Goal: Information Seeking & Learning: Learn about a topic

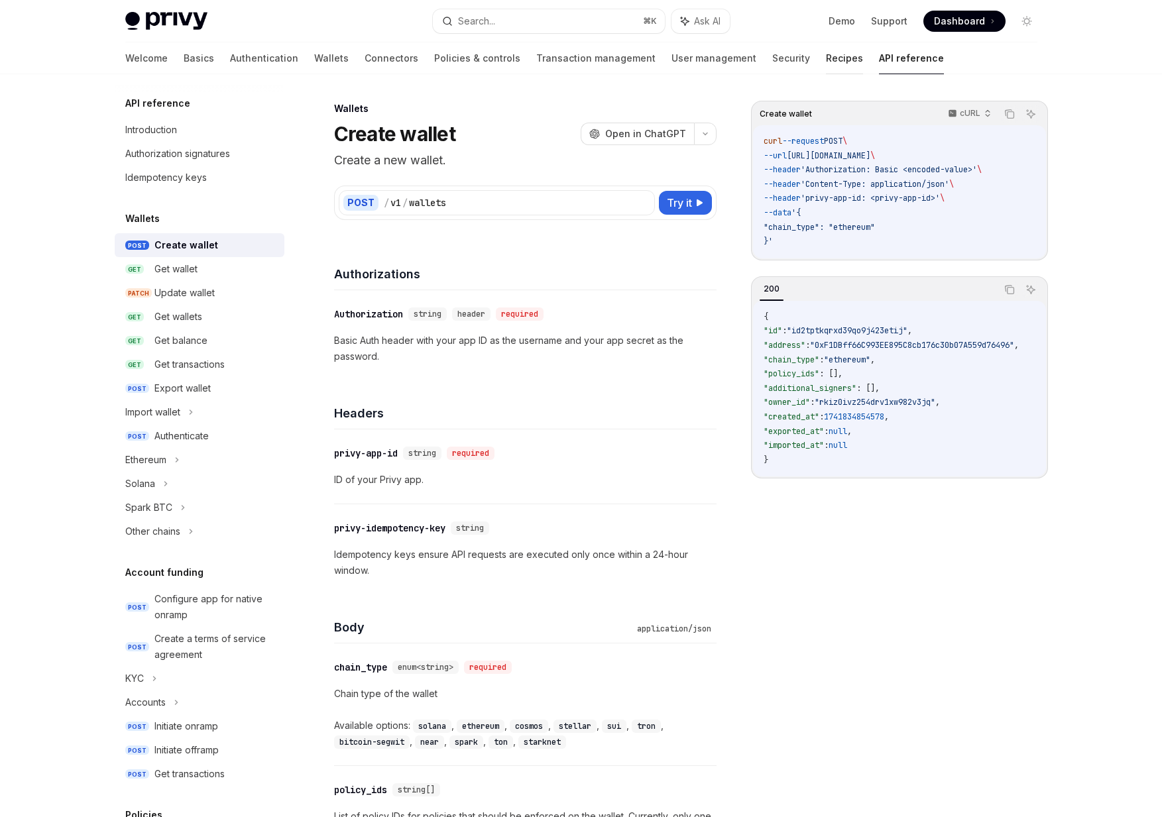
click at [826, 59] on link "Recipes" at bounding box center [844, 58] width 37 height 32
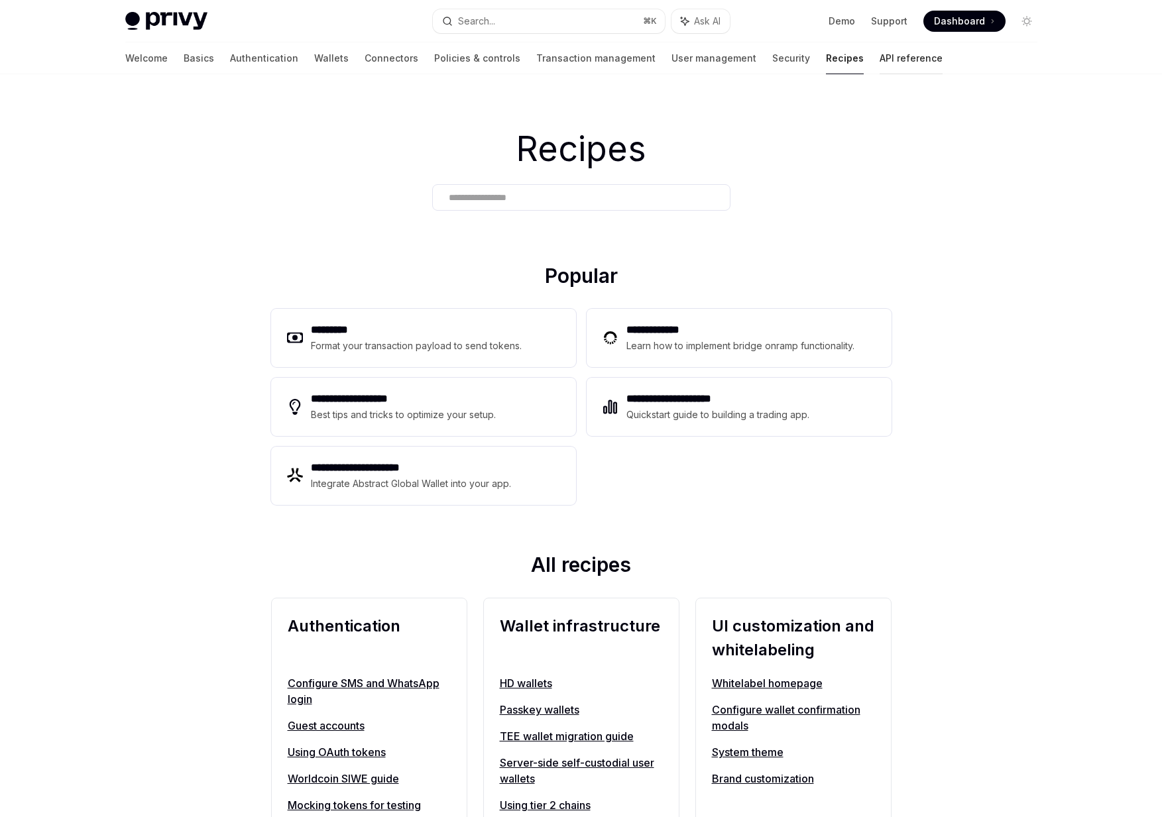
click at [879, 64] on link "API reference" at bounding box center [910, 58] width 63 height 32
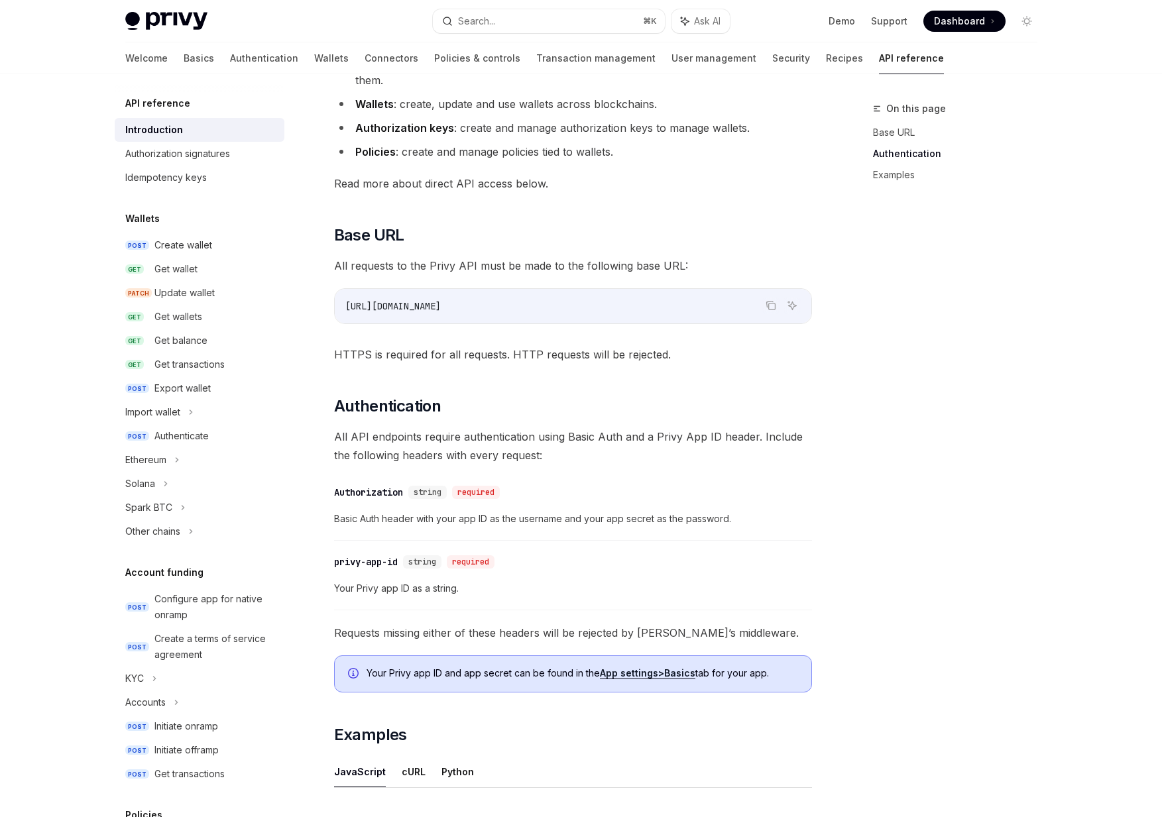
scroll to position [46, 0]
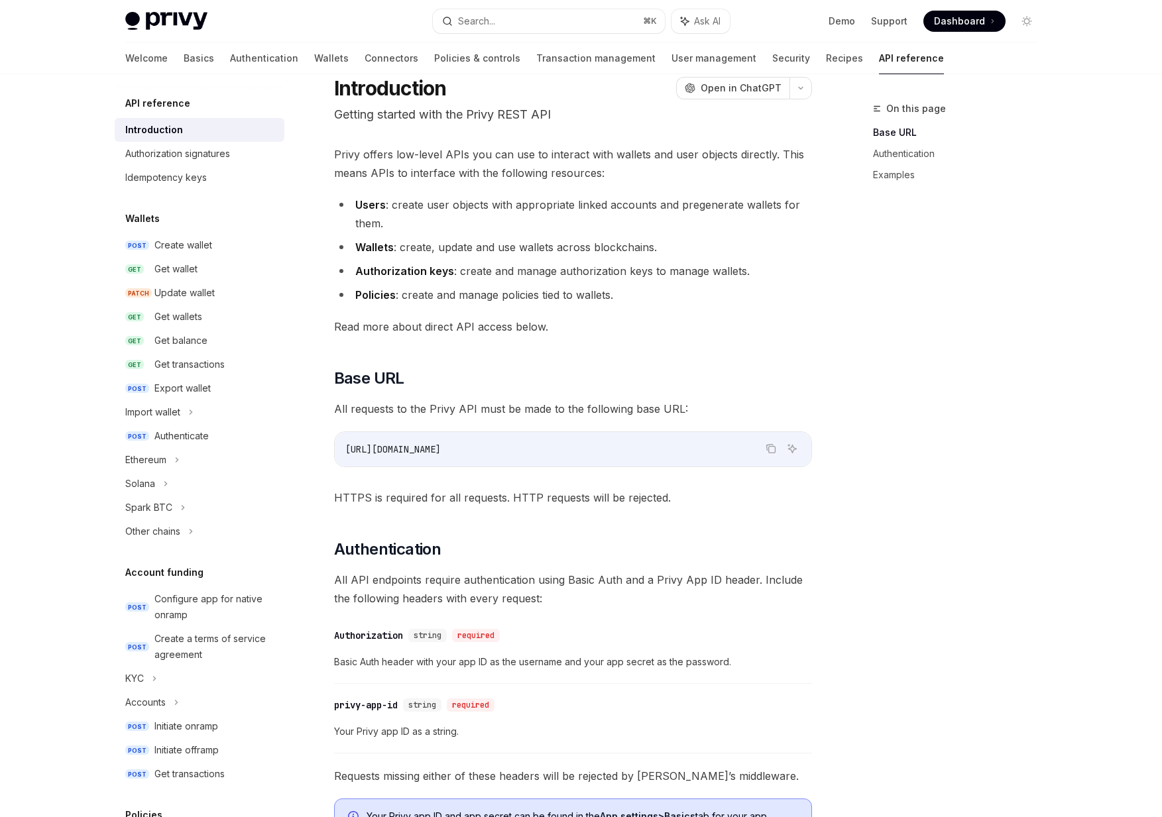
type textarea "*"
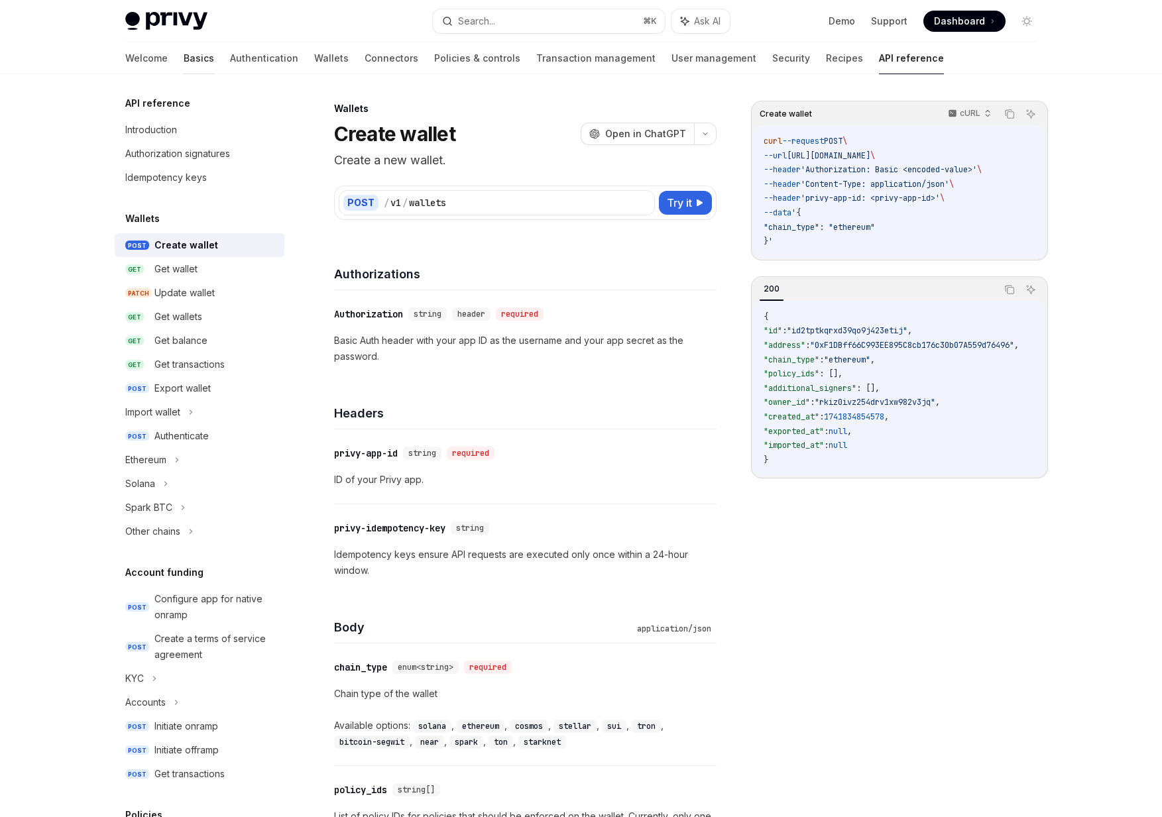
click at [184, 58] on link "Basics" at bounding box center [199, 58] width 30 height 32
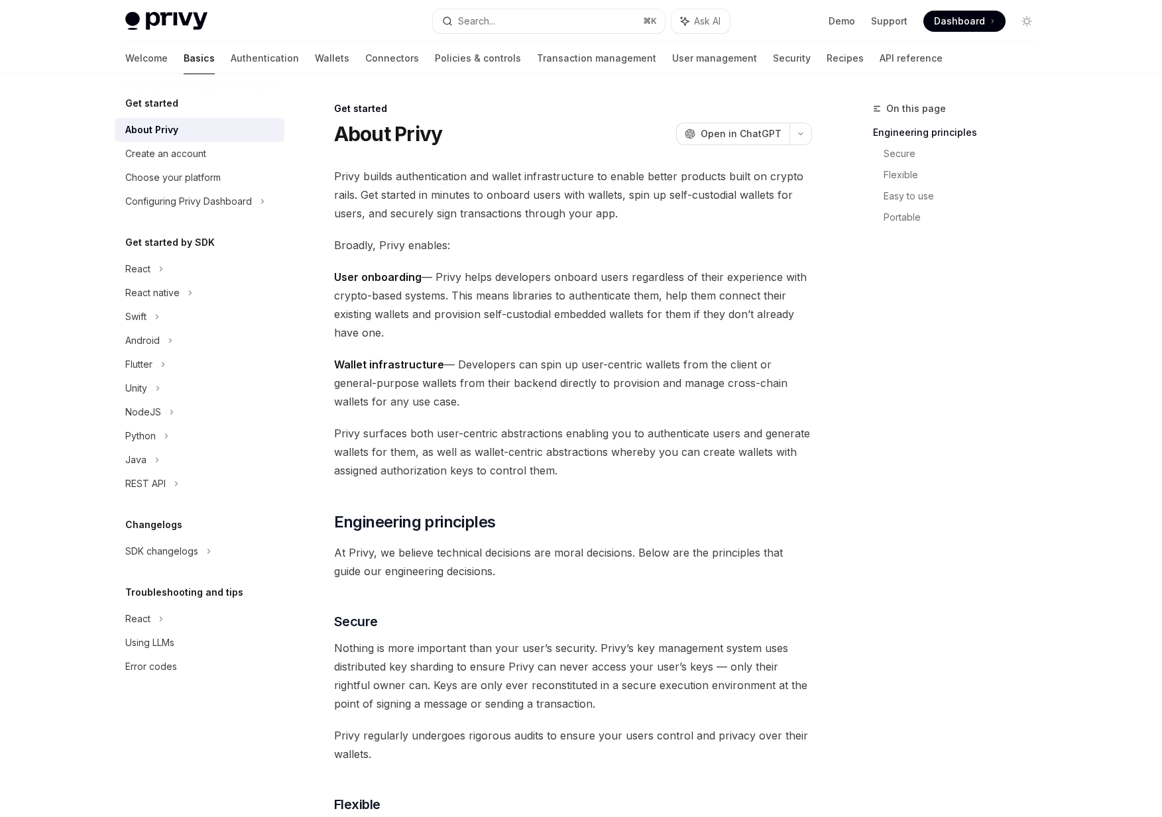
type textarea "*"
